Goal: Information Seeking & Learning: Learn about a topic

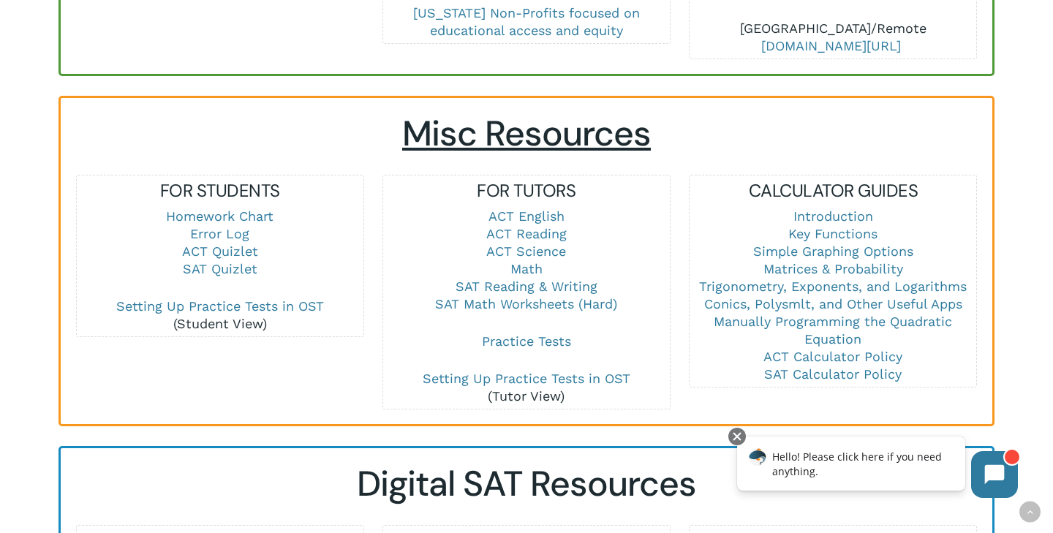
scroll to position [935, 0]
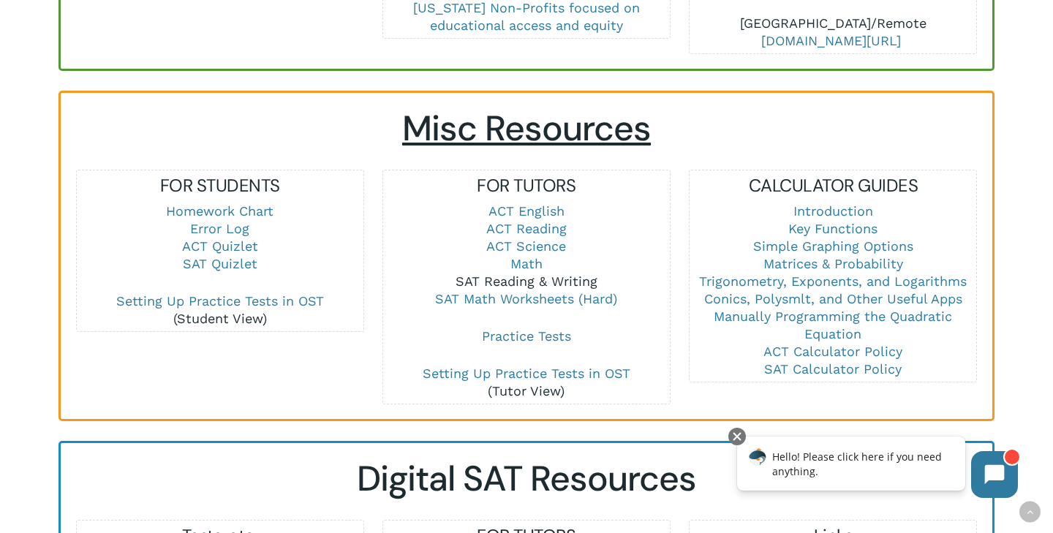
click at [521, 273] on link "SAT Reading & Writing" at bounding box center [526, 280] width 142 height 15
click at [542, 273] on link "SAT Reading & Writing" at bounding box center [526, 280] width 142 height 15
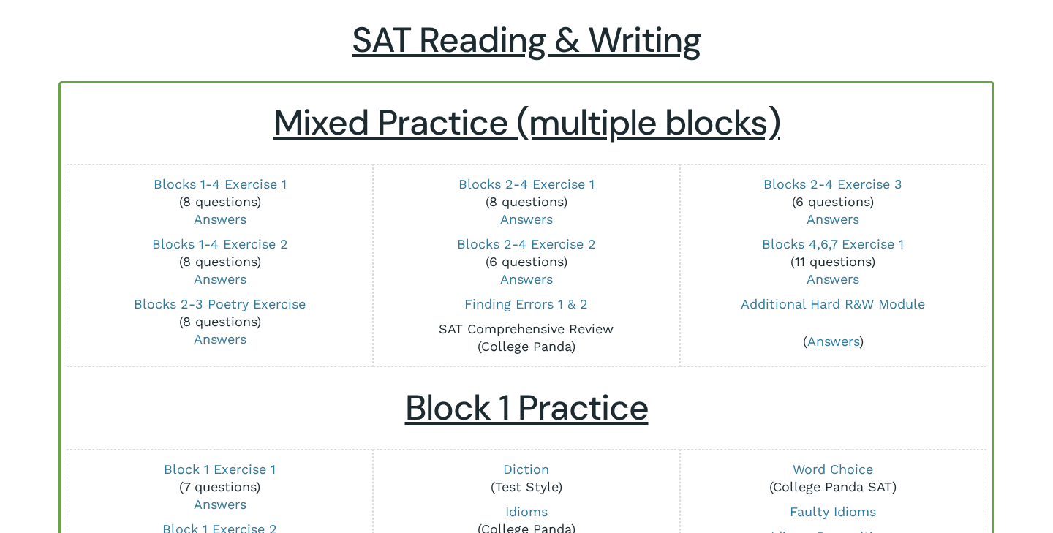
scroll to position [103, 0]
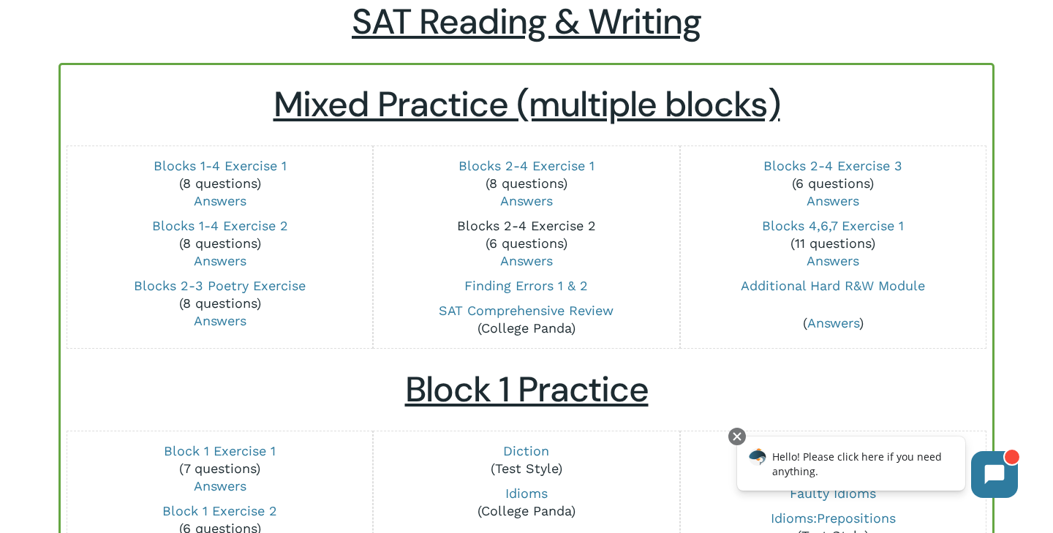
click at [553, 224] on link "Blocks 2-4 Exercise 2" at bounding box center [526, 225] width 139 height 15
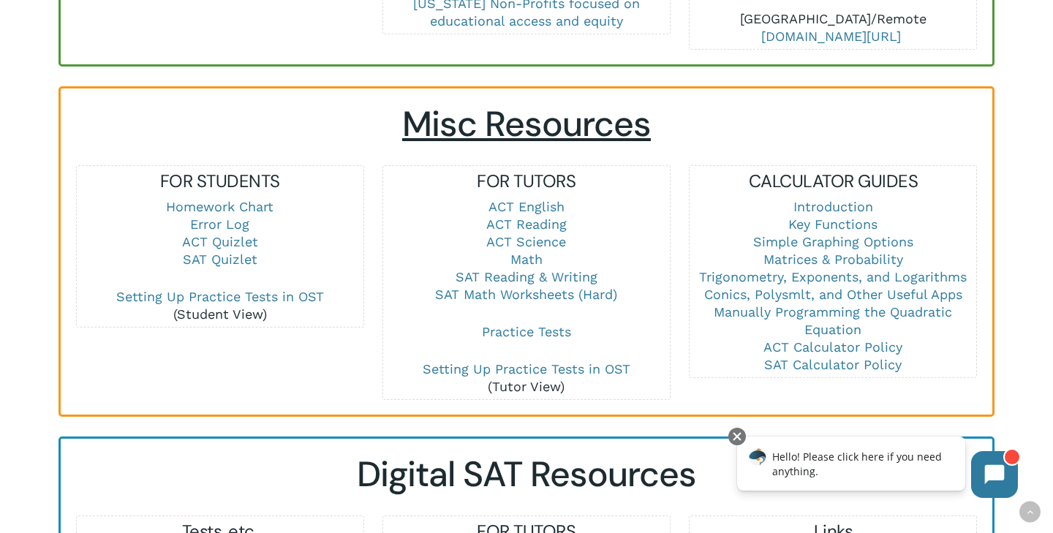
scroll to position [988, 0]
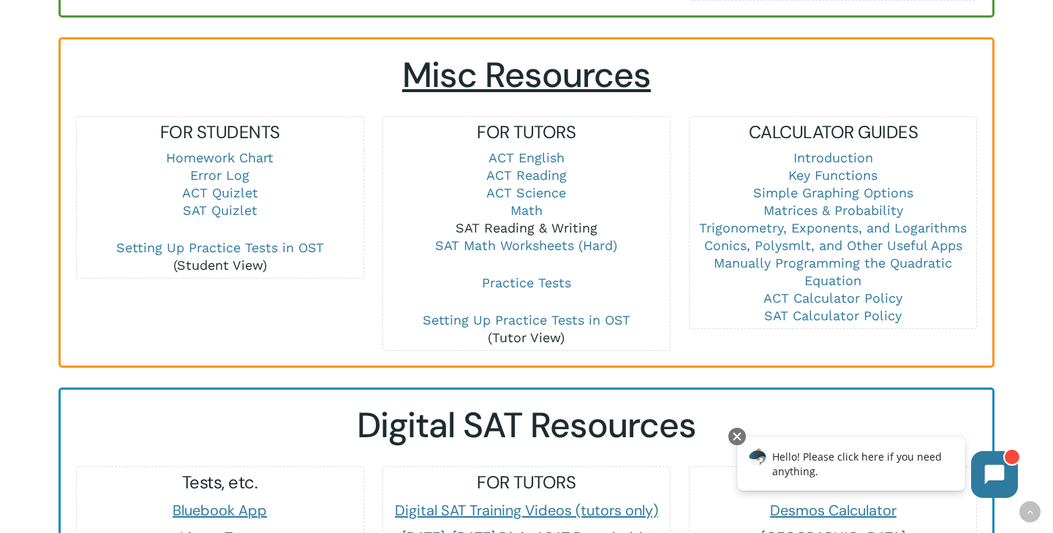
click at [530, 220] on link "SAT Reading & Writing" at bounding box center [526, 227] width 142 height 15
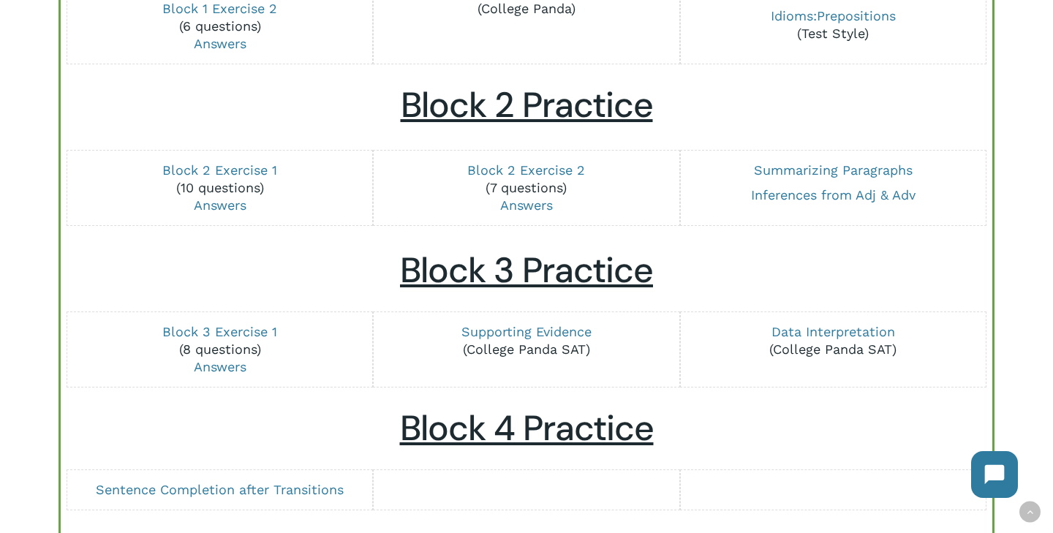
scroll to position [604, 0]
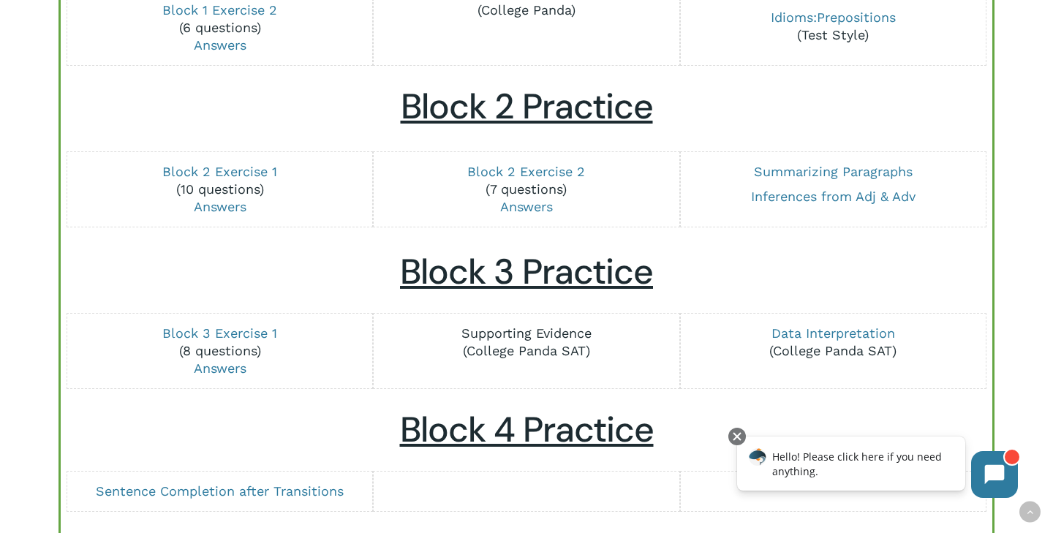
click at [521, 333] on link "Supporting Evidence" at bounding box center [526, 332] width 130 height 15
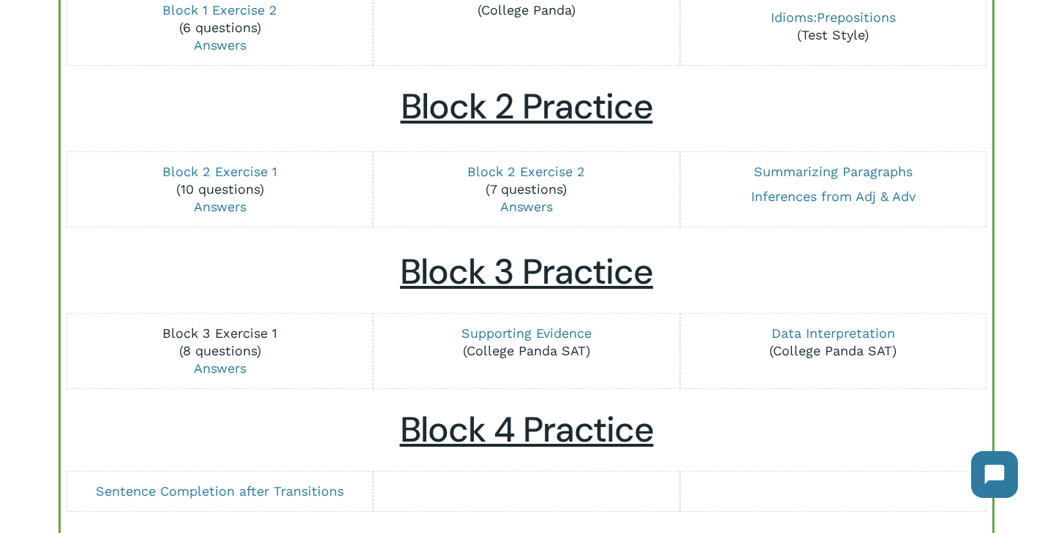
click at [232, 339] on link "Block 3 Exercise 1" at bounding box center [219, 332] width 115 height 15
